Goal: Find specific page/section: Find specific page/section

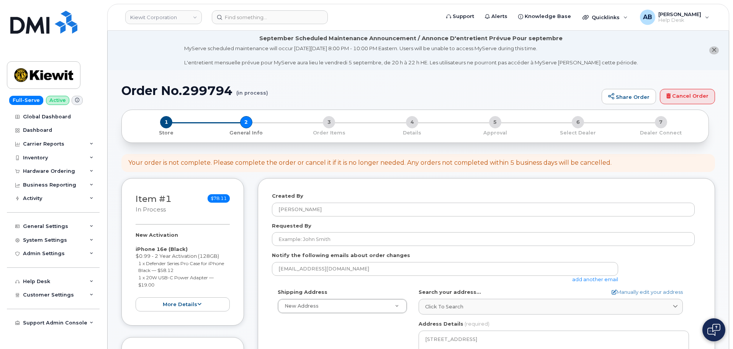
select select
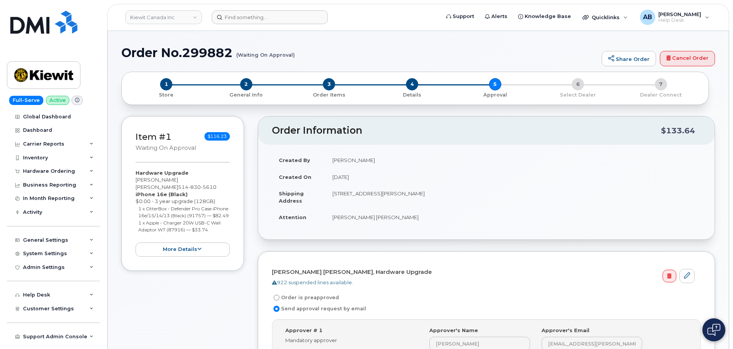
scroll to position [38, 0]
click at [37, 75] on img at bounding box center [43, 75] width 59 height 22
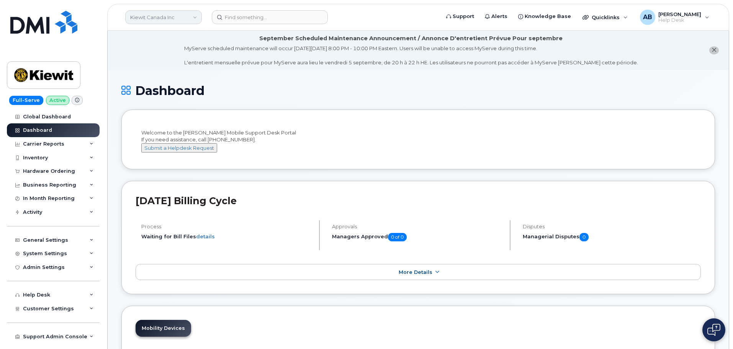
click at [190, 22] on link "Kiewit Canada Inc" at bounding box center [163, 17] width 77 height 14
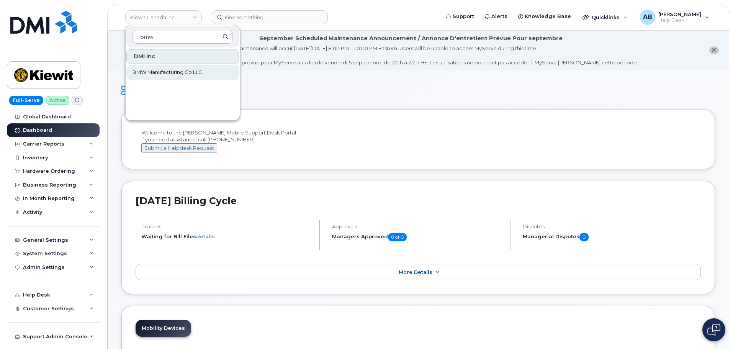
type input "bmw"
click at [153, 74] on span "BMW Manufacturing Co LLC" at bounding box center [168, 73] width 70 height 8
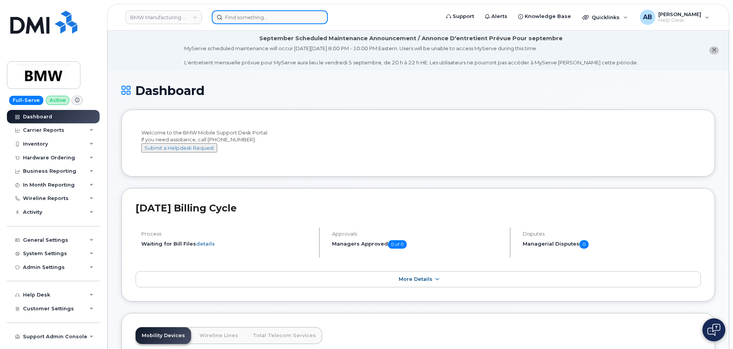
click at [254, 23] on input at bounding box center [270, 17] width 116 height 14
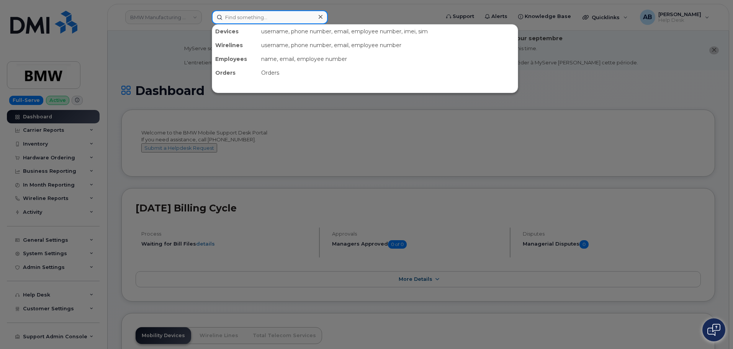
paste input "[PERSON_NAME]"
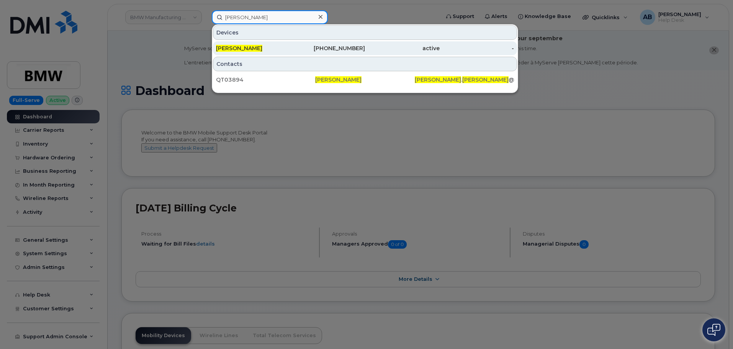
type input "Clement Gruber"
click at [260, 43] on div "Clement Gruber" at bounding box center [253, 48] width 75 height 14
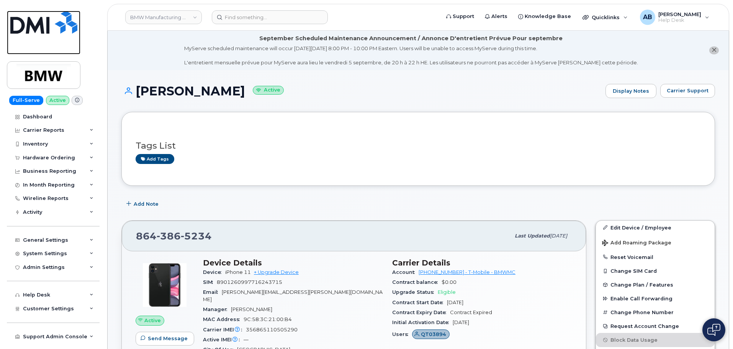
click at [31, 28] on img at bounding box center [43, 22] width 67 height 23
